Goal: Task Accomplishment & Management: Manage account settings

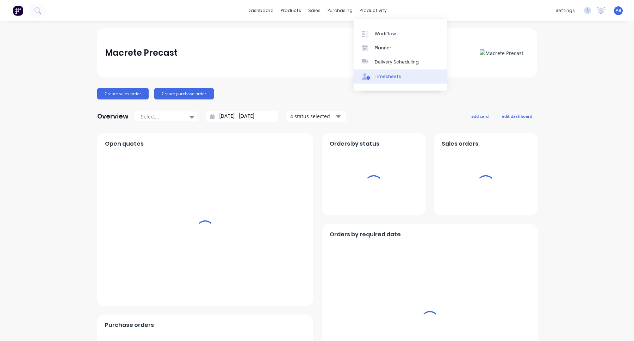
click at [382, 72] on link "Timesheets" at bounding box center [400, 76] width 93 height 14
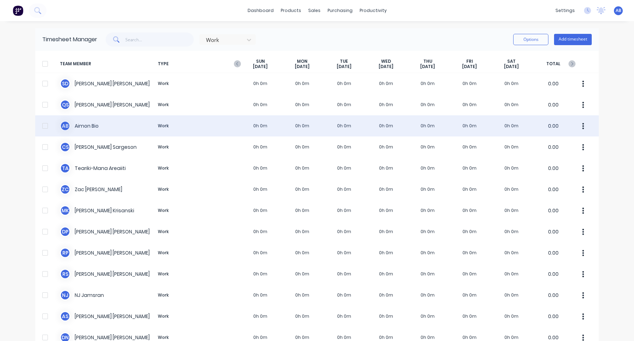
click at [383, 119] on div "A B Aimon Bio Work 0h 0m 0h 0m 0h 0m 0h 0m 0h 0m 0h 0m 0h 0m 0.00" at bounding box center [317, 125] width 564 height 21
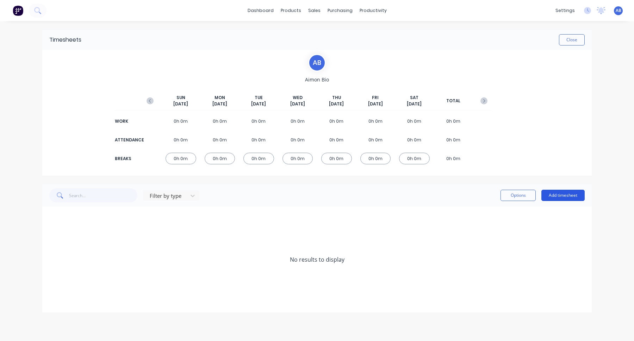
click at [561, 194] on button "Add timesheet" at bounding box center [563, 195] width 43 height 11
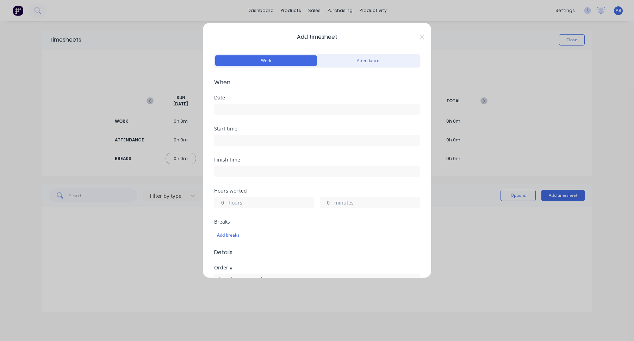
click at [304, 106] on input at bounding box center [317, 109] width 205 height 11
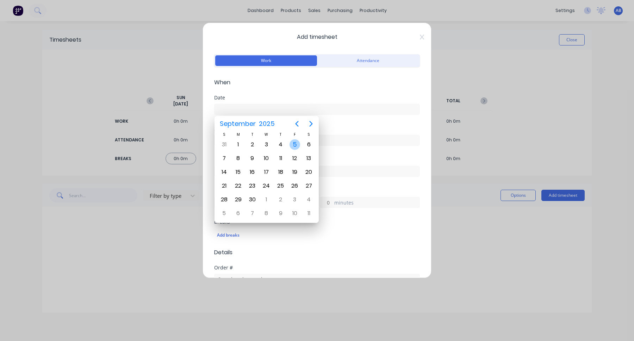
click at [295, 147] on div "5" at bounding box center [295, 144] width 11 height 11
type input "[DATE]"
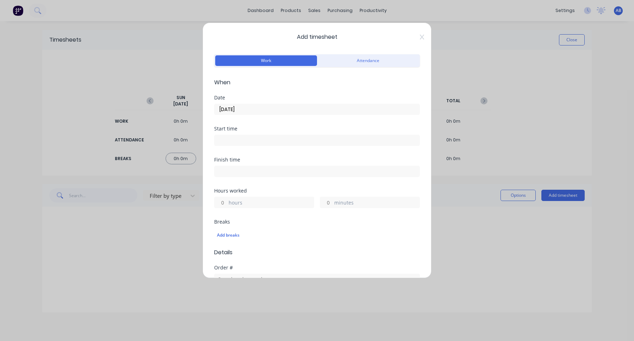
click at [277, 141] on input at bounding box center [317, 140] width 205 height 11
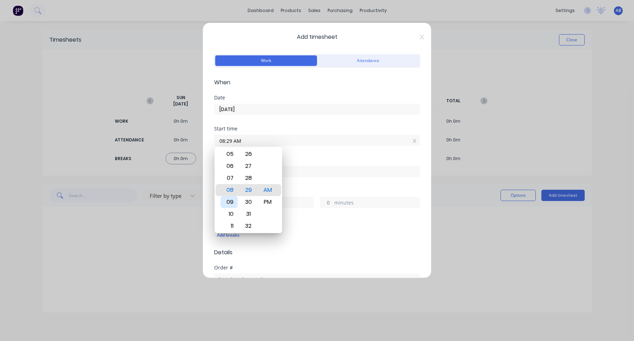
click at [231, 204] on div "09" at bounding box center [229, 202] width 17 height 12
type input "09:29 AM"
click at [323, 191] on div "Hours worked" at bounding box center [317, 190] width 206 height 5
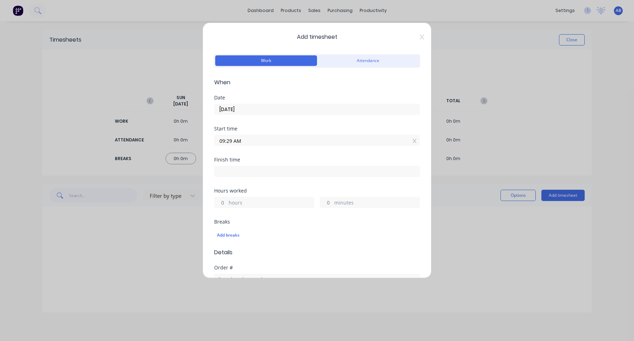
click at [224, 202] on input "hours" at bounding box center [221, 202] width 12 height 11
type input "3"
type input "12:29 PM"
type input "0"
click at [274, 219] on div "Hours worked 3 hours 0 minutes" at bounding box center [317, 203] width 206 height 31
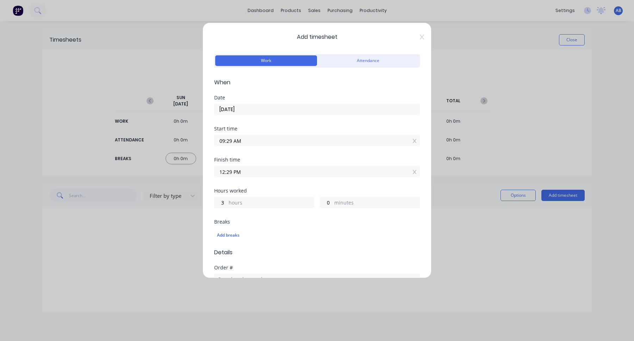
scroll to position [126, 0]
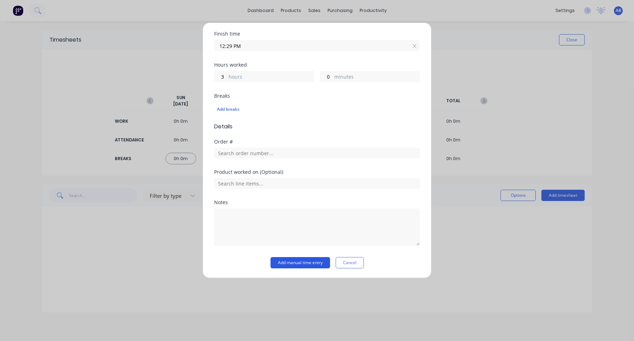
click at [297, 264] on button "Add manual time entry" at bounding box center [301, 262] width 60 height 11
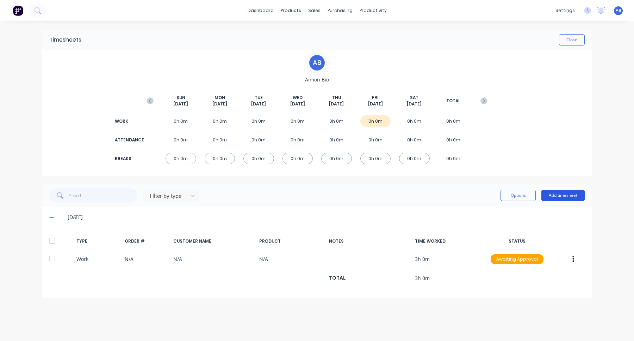
click at [578, 197] on button "Add timesheet" at bounding box center [563, 195] width 43 height 11
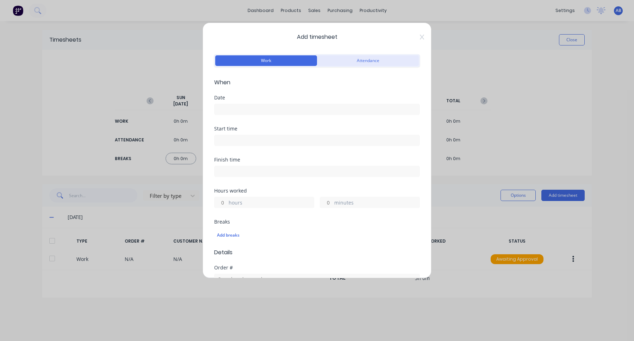
click at [354, 60] on button "Attendance" at bounding box center [368, 60] width 102 height 11
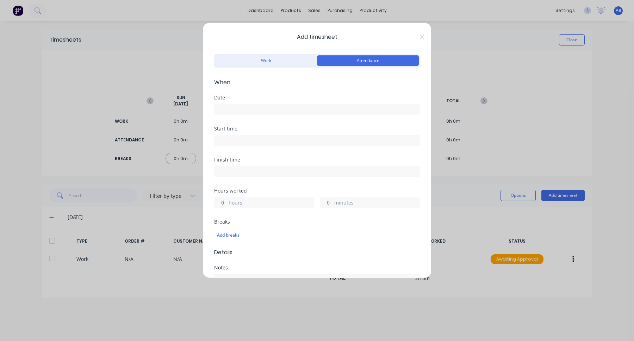
click at [293, 114] on input at bounding box center [317, 109] width 205 height 11
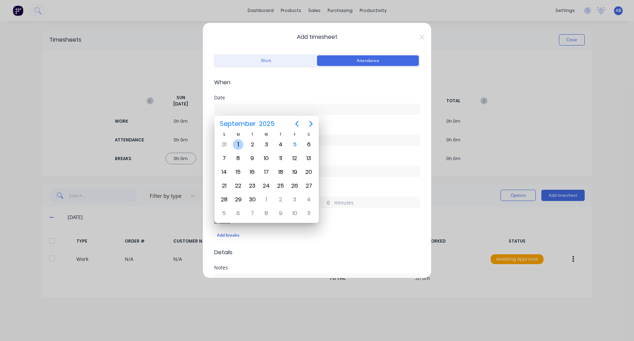
click at [241, 145] on div "1" at bounding box center [238, 144] width 11 height 11
type input "[DATE]"
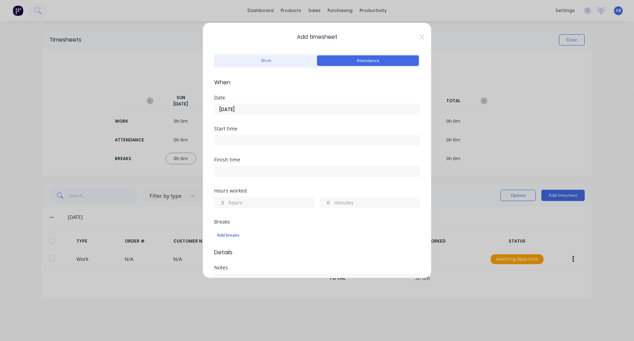
click at [302, 142] on input at bounding box center [317, 140] width 205 height 11
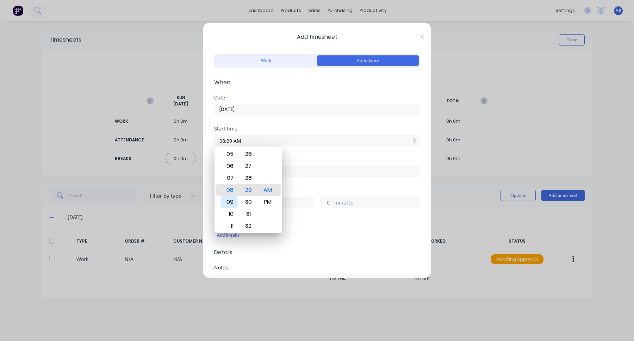
click at [231, 204] on div "09" at bounding box center [229, 202] width 17 height 12
type input "09:29 AM"
click at [310, 185] on div "Finish time" at bounding box center [317, 172] width 206 height 31
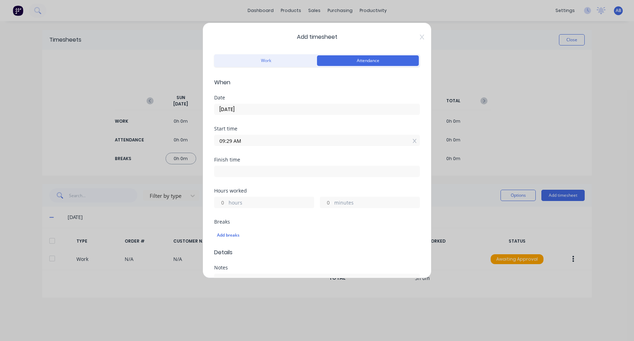
click at [223, 203] on input "hours" at bounding box center [221, 202] width 12 height 11
type input "3"
type input "12:29 PM"
type input "0"
click at [269, 221] on div "Breaks" at bounding box center [317, 221] width 206 height 5
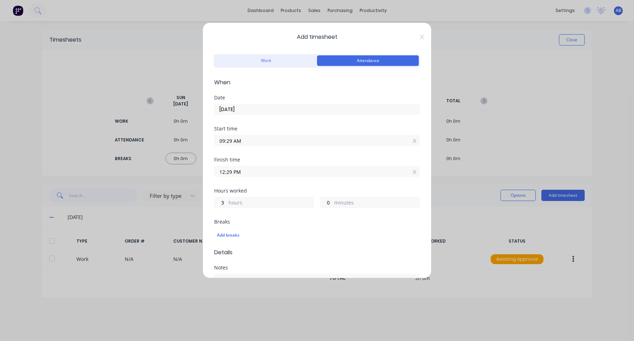
scroll to position [65, 0]
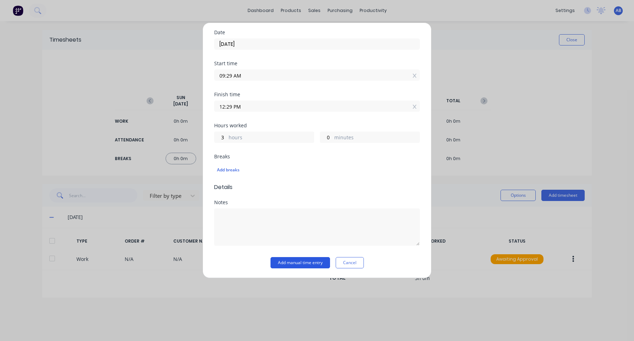
click at [302, 261] on button "Add manual time entry" at bounding box center [301, 262] width 60 height 11
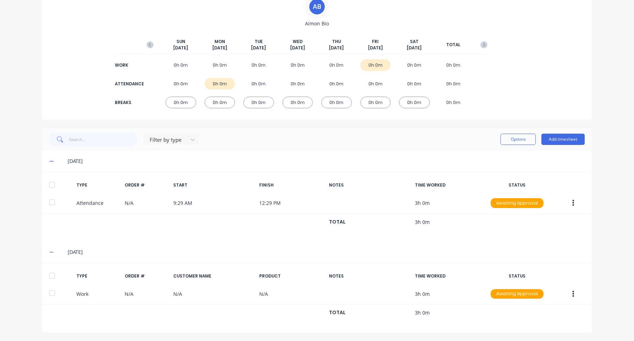
scroll to position [0, 0]
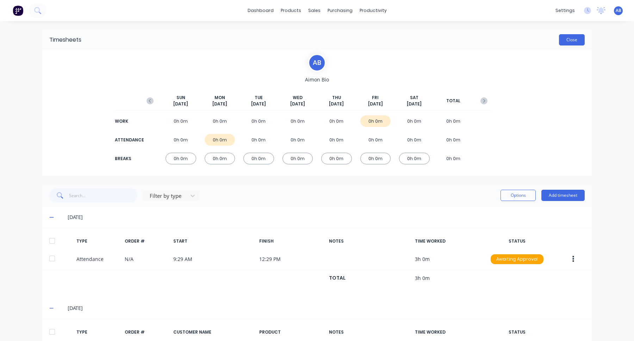
click at [574, 43] on button "Close" at bounding box center [572, 39] width 26 height 11
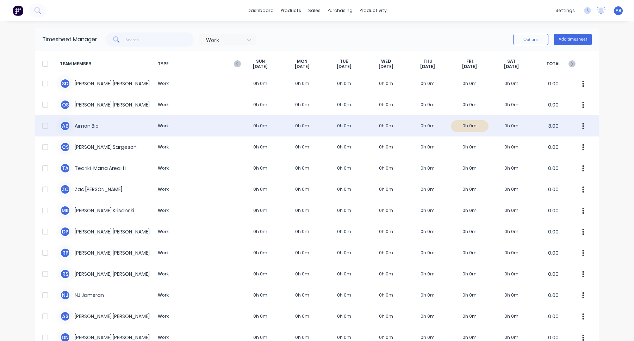
click at [47, 126] on div at bounding box center [45, 126] width 14 height 14
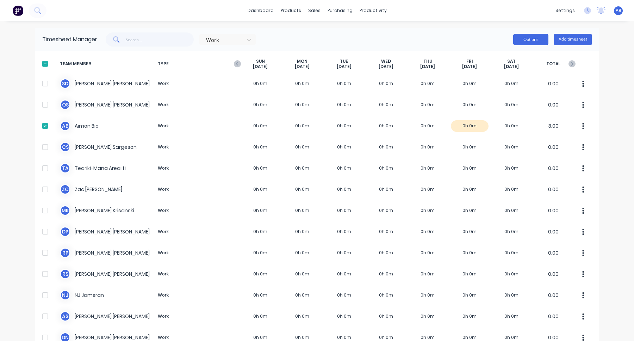
click at [533, 42] on button "Options" at bounding box center [530, 39] width 35 height 11
click at [508, 86] on div "Download" at bounding box center [515, 86] width 54 height 10
